Goal: Task Accomplishment & Management: Manage account settings

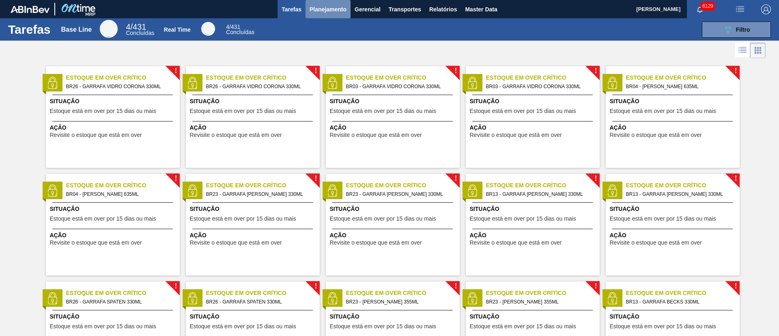
click at [342, 9] on span "Planejamento" at bounding box center [328, 9] width 37 height 10
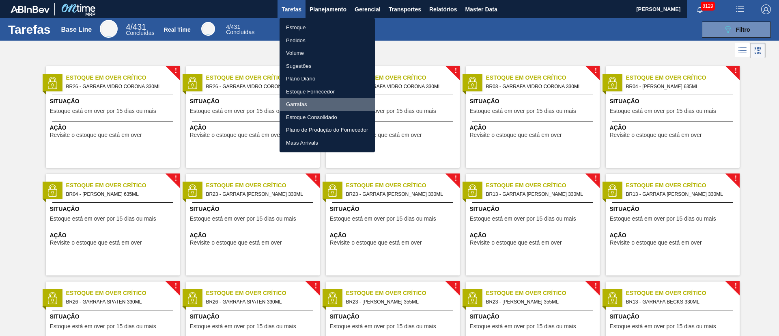
click at [316, 106] on li "Garrafas" at bounding box center [327, 104] width 95 height 13
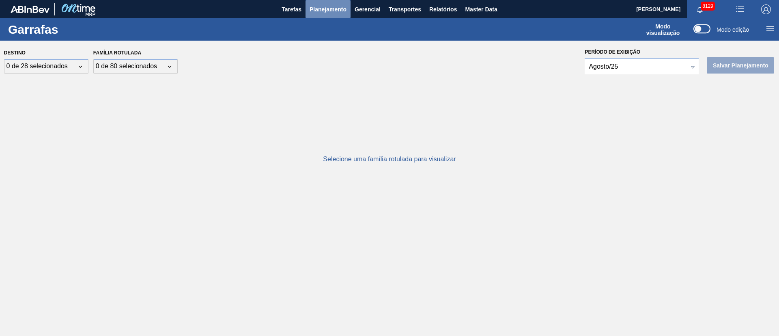
click at [333, 6] on span "Planejamento" at bounding box center [328, 9] width 37 height 10
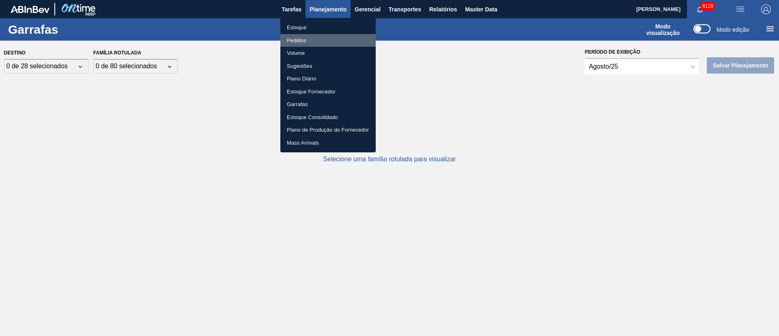
click at [297, 41] on li "Pedidos" at bounding box center [327, 40] width 95 height 13
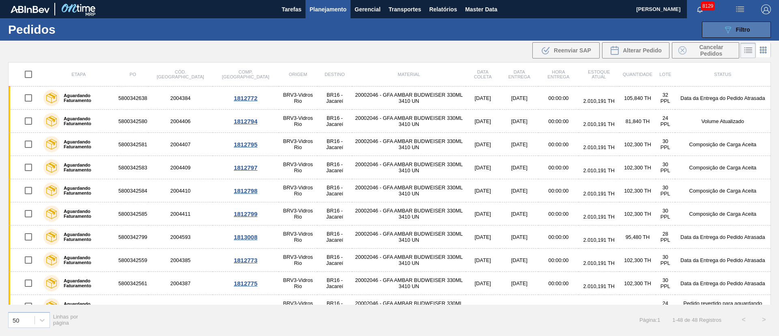
click at [751, 30] on button "089F7B8B-B2A5-4AFE-B5C0-19BA573D28AC Filtro" at bounding box center [736, 30] width 69 height 16
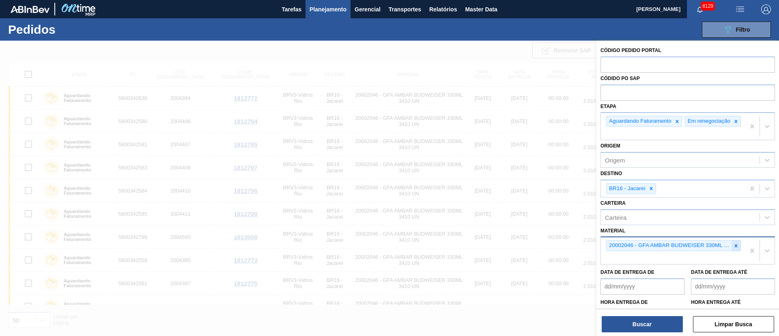
click at [733, 248] on icon at bounding box center [736, 246] width 6 height 6
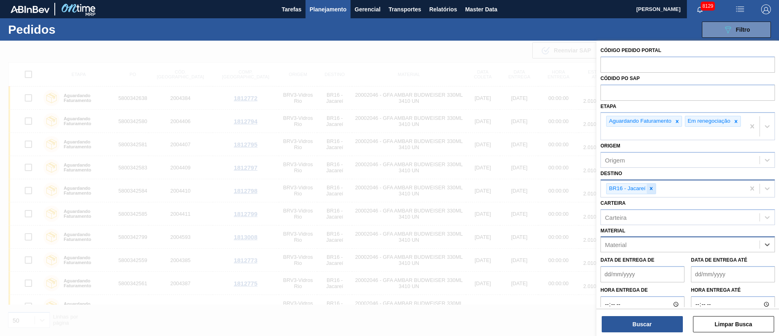
click at [651, 191] on icon at bounding box center [651, 188] width 6 height 6
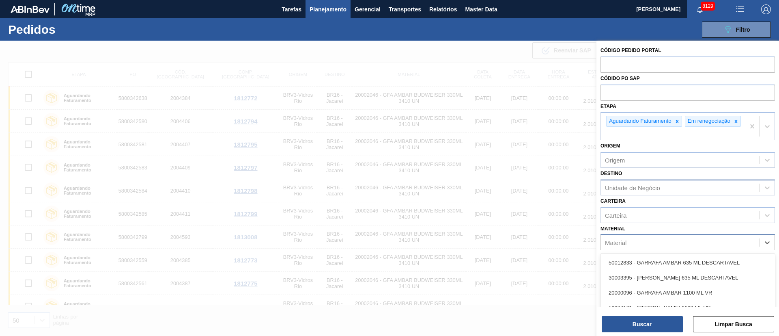
click at [650, 248] on div "Material" at bounding box center [680, 243] width 159 height 12
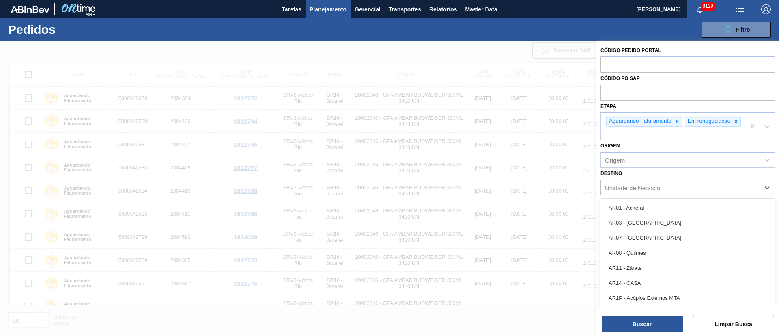
click at [634, 190] on div "Unidade de Negócio" at bounding box center [632, 187] width 55 height 7
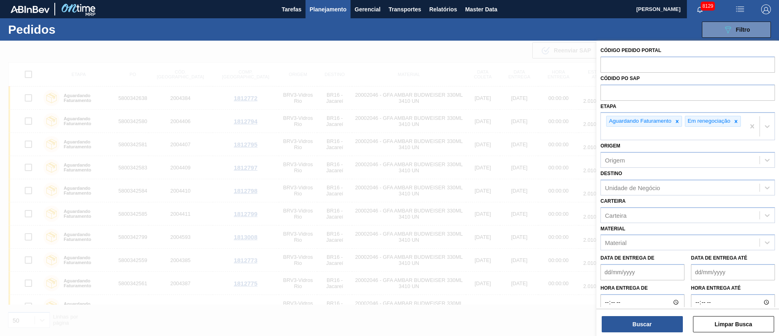
click at [663, 177] on div "Destino Unidade de Negócio" at bounding box center [687, 182] width 174 height 28
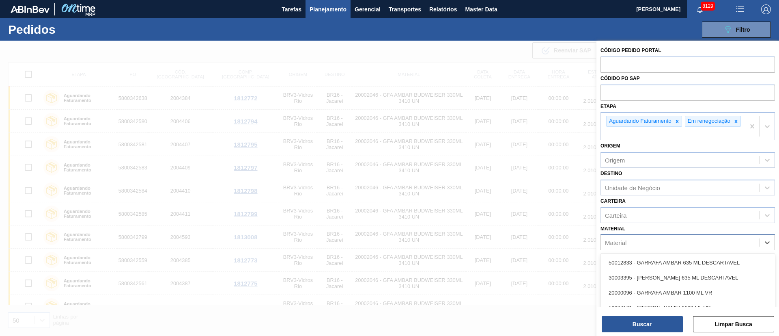
click at [642, 248] on div "Material" at bounding box center [680, 243] width 159 height 12
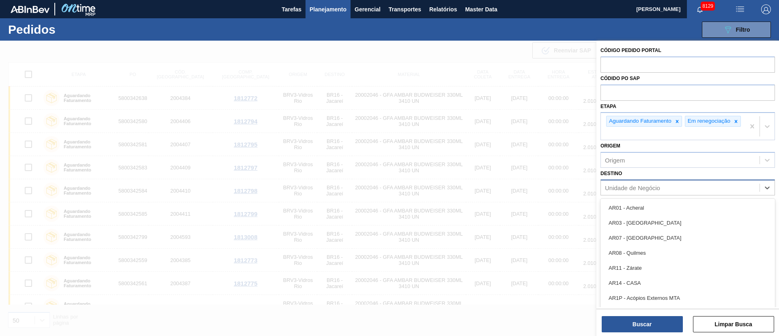
click at [639, 185] on div "Unidade de Negócio" at bounding box center [687, 187] width 174 height 16
type input "19"
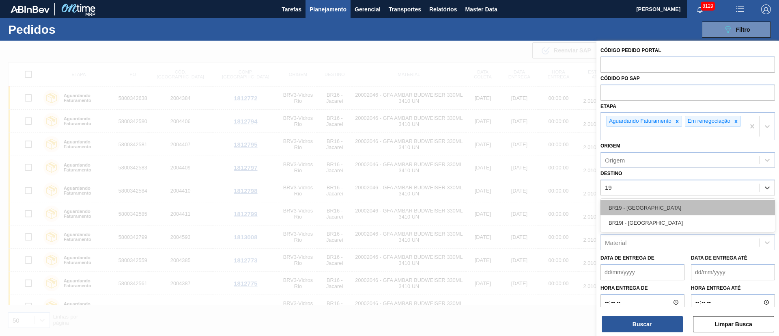
click at [625, 215] on div "BR19 - [GEOGRAPHIC_DATA]" at bounding box center [687, 207] width 174 height 15
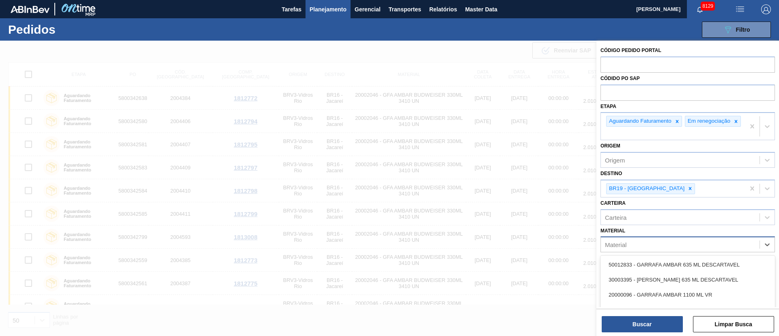
click at [613, 247] on div "Material" at bounding box center [616, 244] width 22 height 7
type input "coronita"
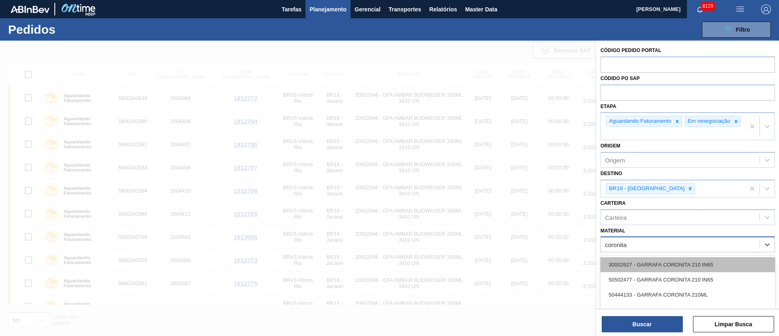
click at [632, 270] on div "30002627 - GARRAFA CORONITA 210 IN65" at bounding box center [687, 264] width 174 height 15
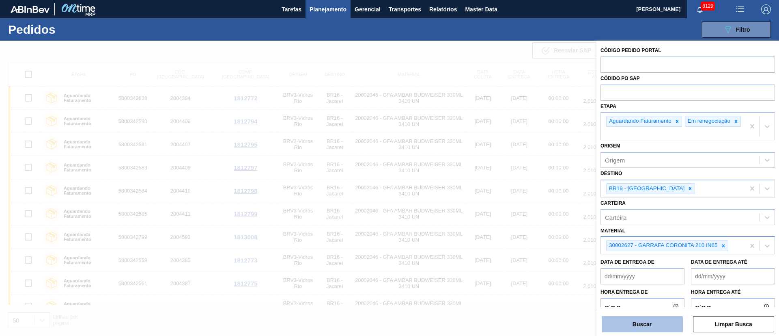
click at [624, 325] on button "Buscar" at bounding box center [642, 324] width 81 height 16
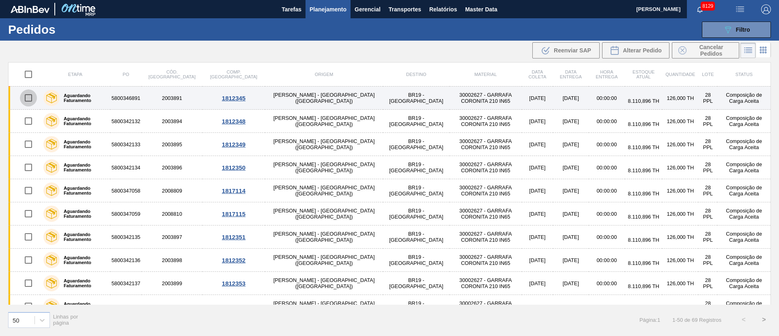
click at [28, 96] on input "checkbox" at bounding box center [28, 97] width 17 height 17
checkbox input "true"
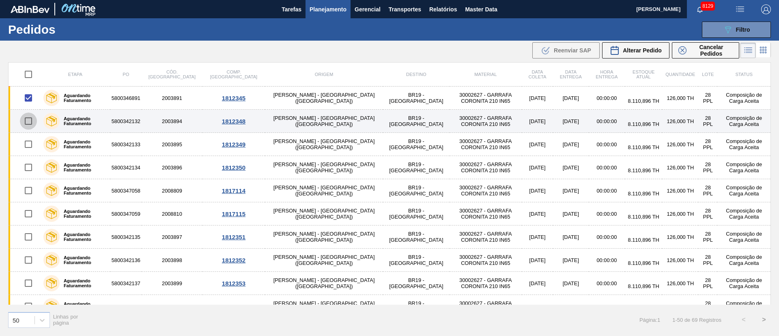
click at [25, 124] on input "checkbox" at bounding box center [28, 120] width 17 height 17
checkbox input "true"
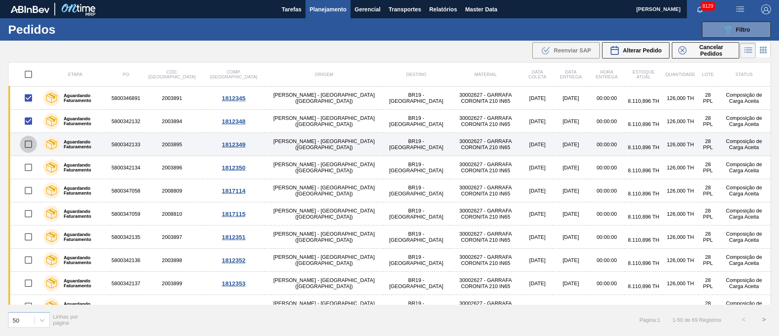
click at [27, 146] on input "checkbox" at bounding box center [28, 144] width 17 height 17
checkbox input "true"
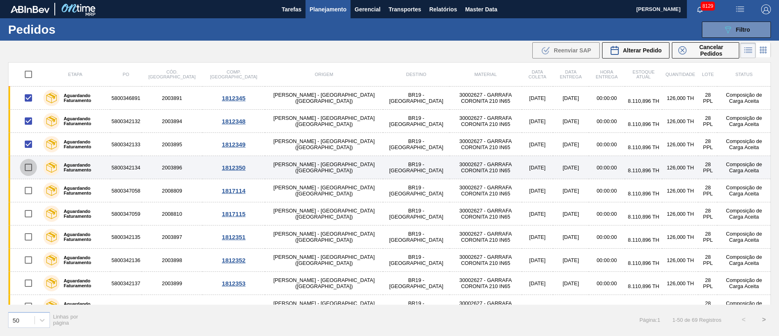
click at [28, 167] on input "checkbox" at bounding box center [28, 167] width 17 height 17
checkbox input "true"
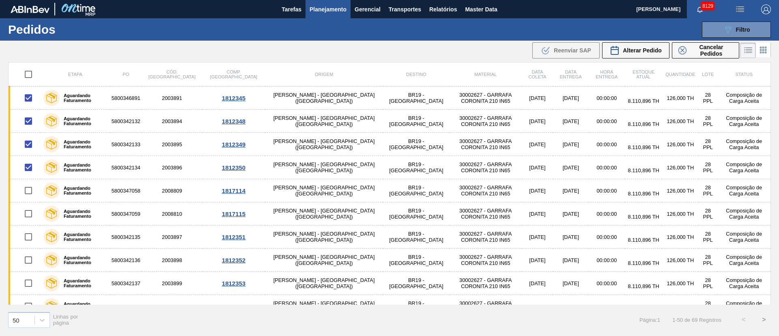
click at [779, 300] on div "Etapa PO Cód. Pedido Comp. Carga Origem Destino Material Data [PERSON_NAME] Dat…" at bounding box center [389, 198] width 779 height 272
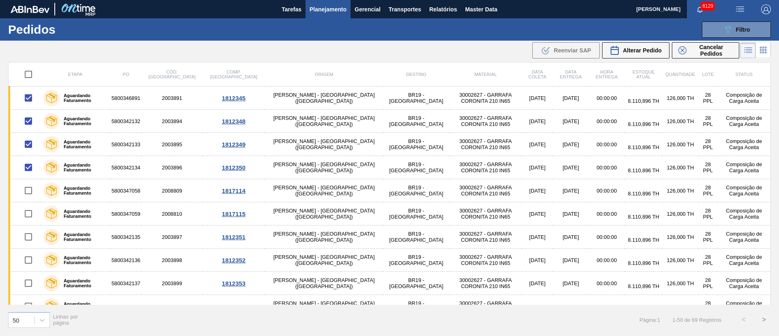
click at [779, 300] on div "Etapa PO Cód. Pedido Comp. Carga Origem Destino Material Data [PERSON_NAME] Dat…" at bounding box center [389, 198] width 779 height 272
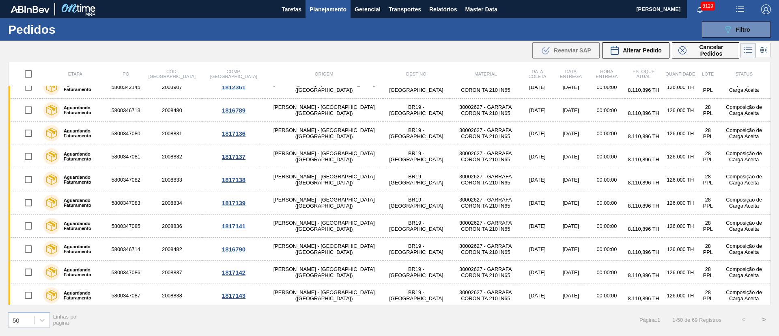
scroll to position [938, 0]
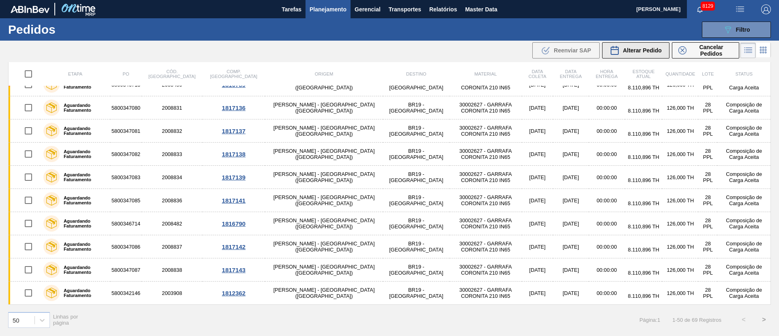
click at [625, 55] on button "Alterar Pedido" at bounding box center [635, 50] width 67 height 16
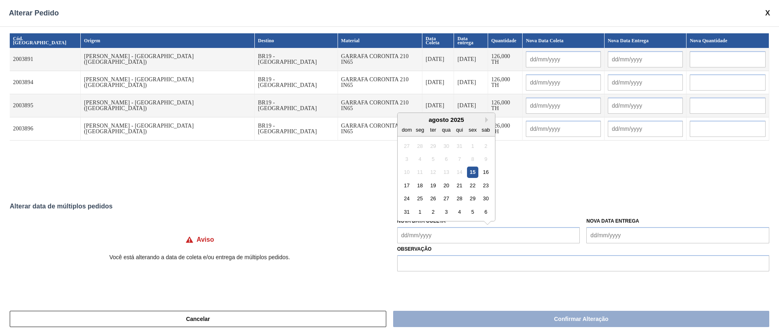
drag, startPoint x: 432, startPoint y: 231, endPoint x: 433, endPoint y: 236, distance: 4.6
click at [432, 231] on Coleta "Nova Data Coleta" at bounding box center [488, 235] width 183 height 16
click at [433, 188] on div "19" at bounding box center [433, 185] width 11 height 11
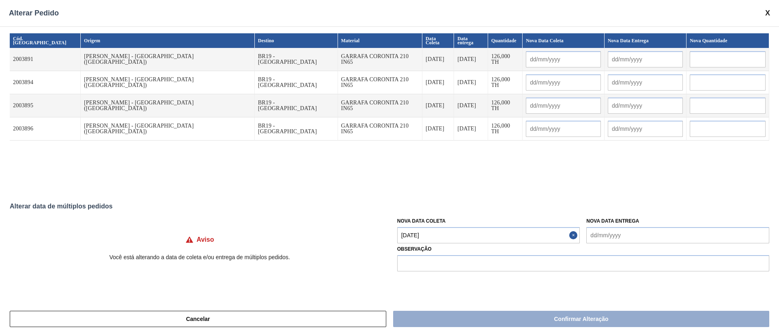
type Coleta "[DATE]"
type input "[DATE]"
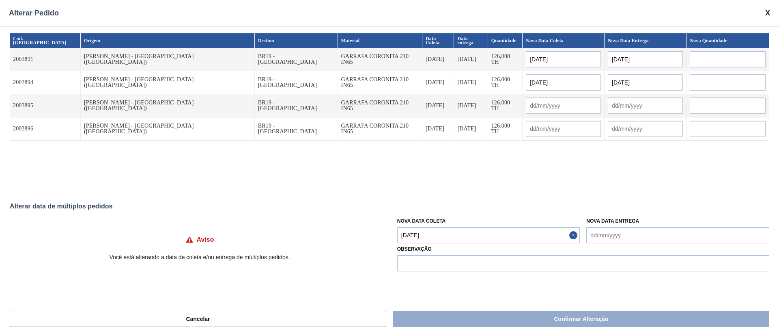
type input "[DATE]"
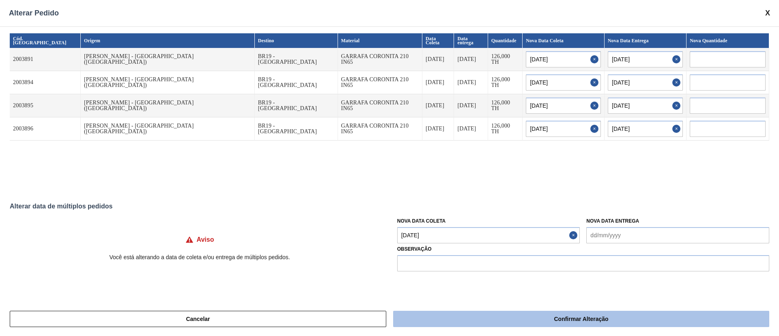
click at [460, 312] on button "Confirmar Alteração" at bounding box center [581, 318] width 376 height 16
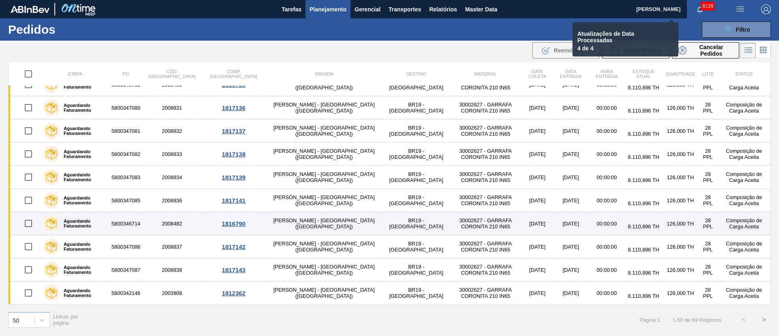
checkbox input "false"
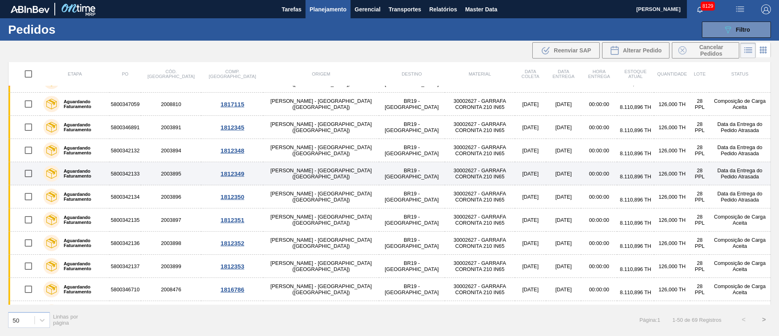
scroll to position [0, 0]
